Goal: Use online tool/utility: Utilize a website feature to perform a specific function

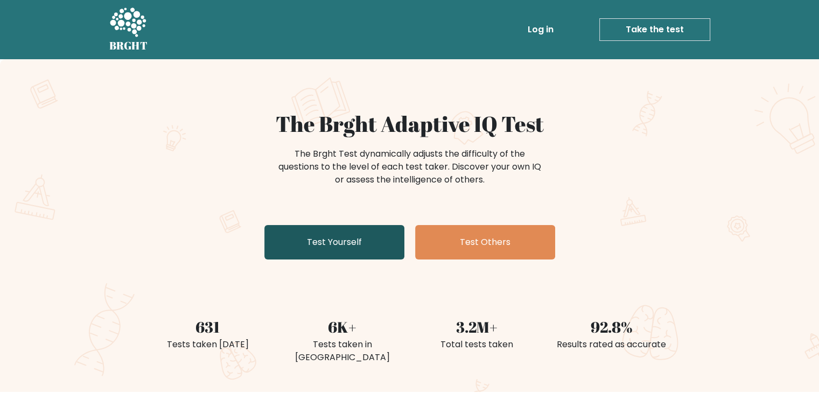
click at [375, 240] on link "Test Yourself" at bounding box center [334, 242] width 140 height 34
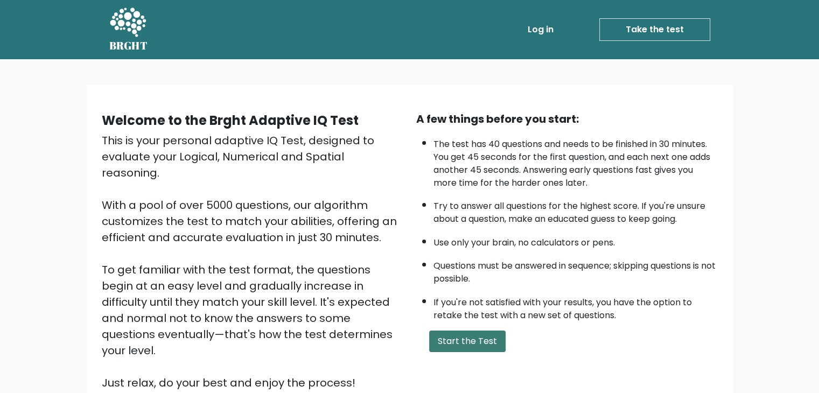
click at [470, 340] on button "Start the Test" at bounding box center [467, 341] width 76 height 22
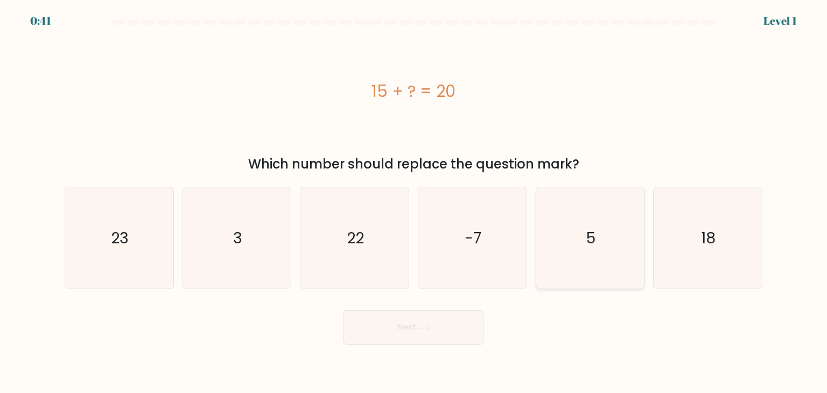
click at [576, 248] on icon "5" at bounding box center [589, 237] width 101 height 101
click at [414, 202] on input "e. 5" at bounding box center [413, 198] width 1 height 5
radio input "true"
drag, startPoint x: 442, startPoint y: 343, endPoint x: 439, endPoint y: 337, distance: 6.5
click at [440, 341] on button "Next" at bounding box center [413, 327] width 140 height 34
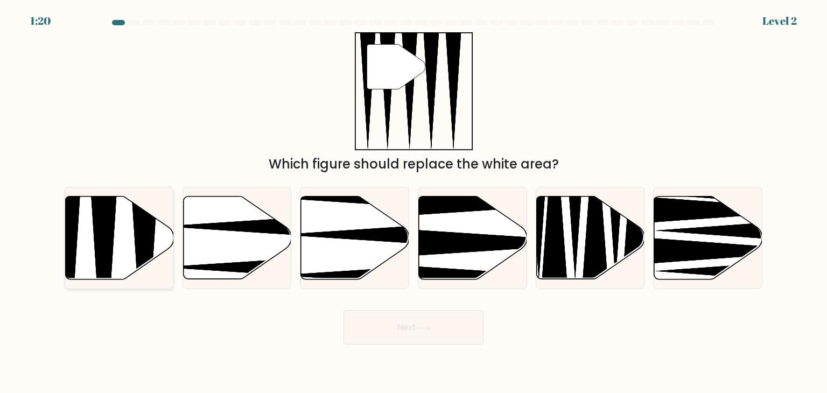
click at [94, 231] on icon at bounding box center [104, 282] width 28 height 215
click at [413, 202] on input "a." at bounding box center [413, 198] width 1 height 5
radio input "true"
click at [414, 324] on button "Next" at bounding box center [413, 327] width 140 height 34
